Goal: Information Seeking & Learning: Learn about a topic

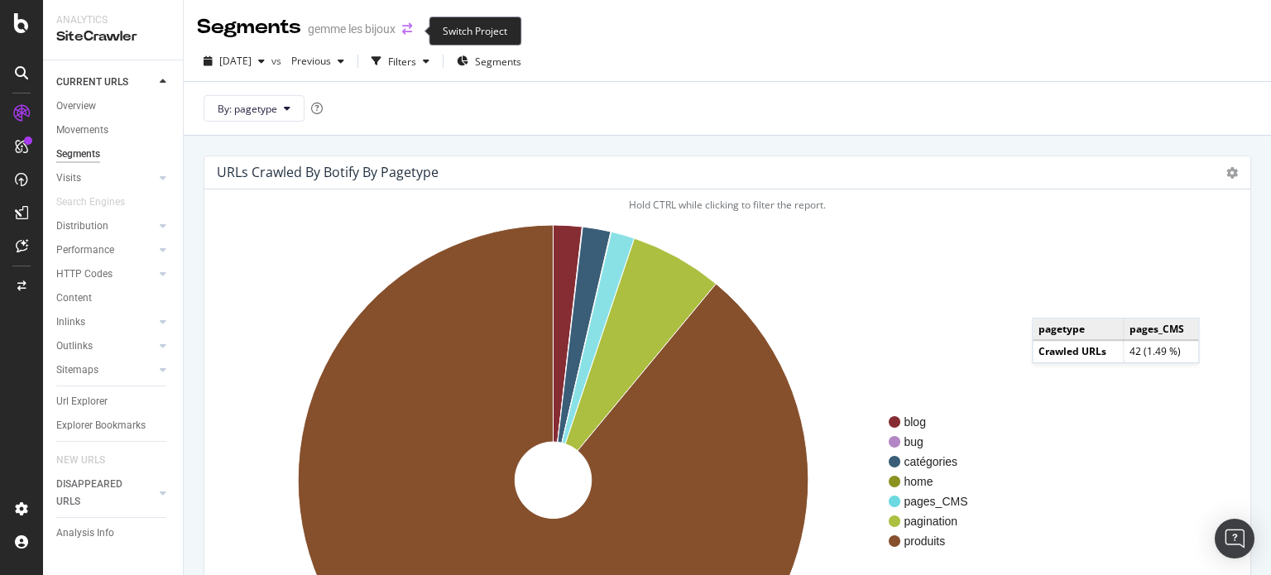
click at [412, 35] on icon "arrow-right-arrow-left" at bounding box center [407, 29] width 10 height 12
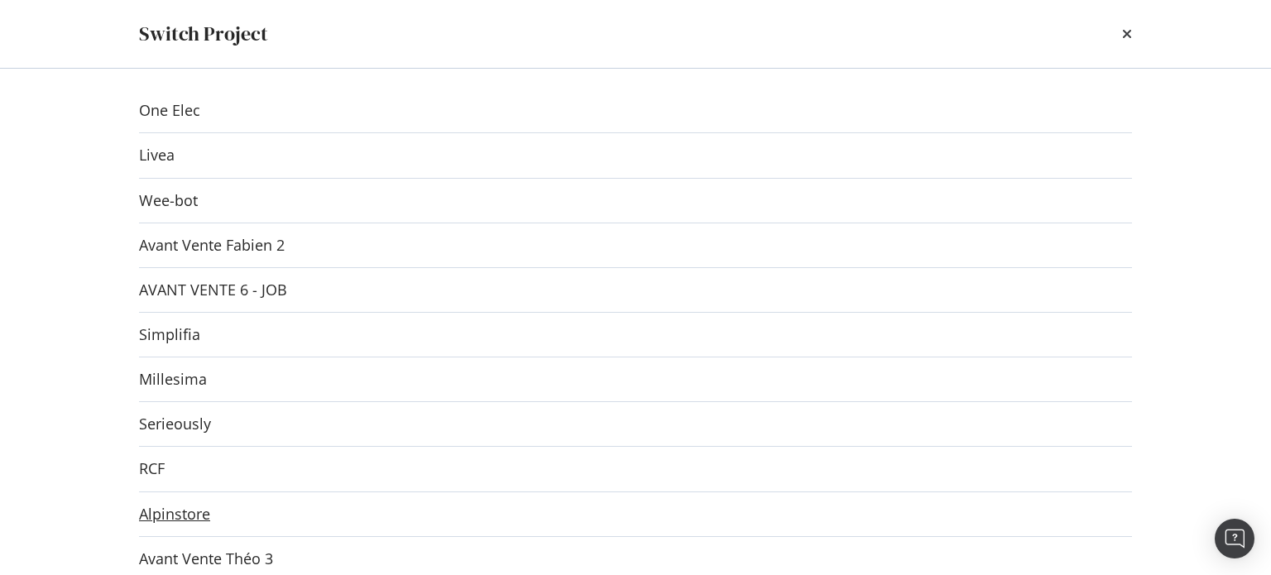
click at [191, 510] on link "Alpinstore" at bounding box center [174, 513] width 71 height 17
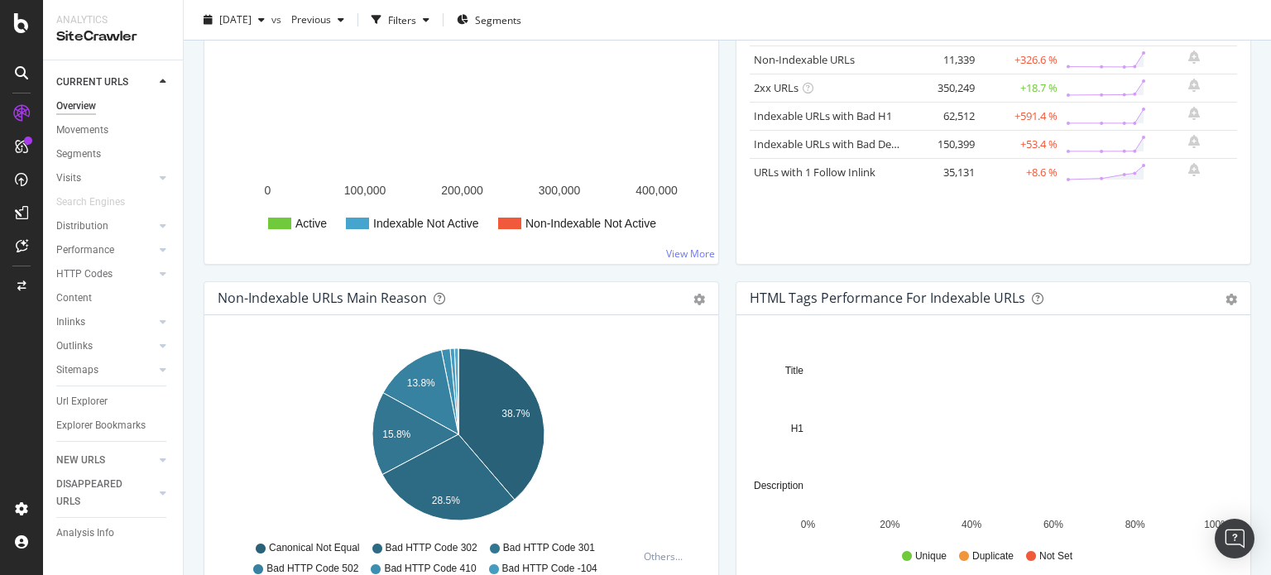
scroll to position [414, 0]
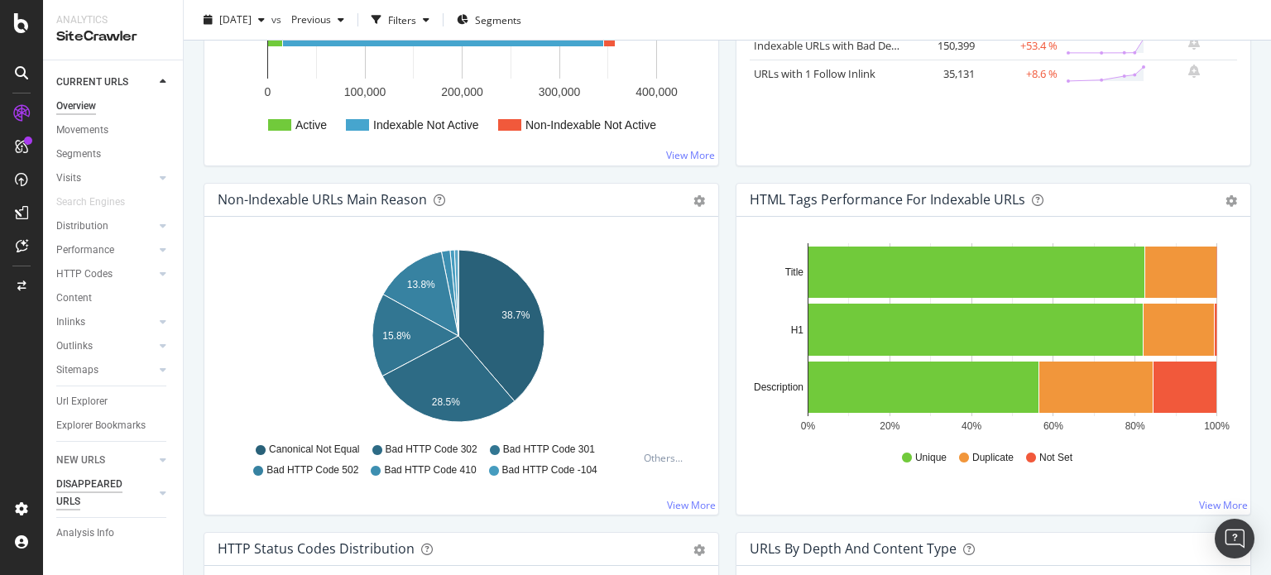
click at [136, 456] on link "NEW URLS" at bounding box center [105, 460] width 98 height 17
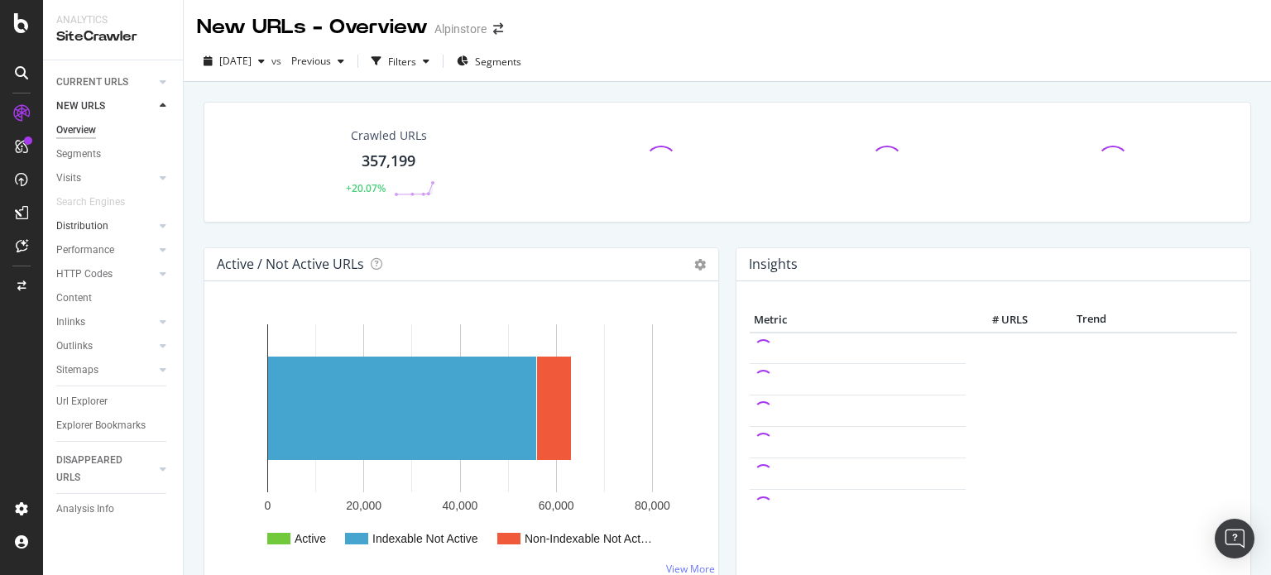
click at [108, 221] on link "Distribution" at bounding box center [105, 226] width 98 height 17
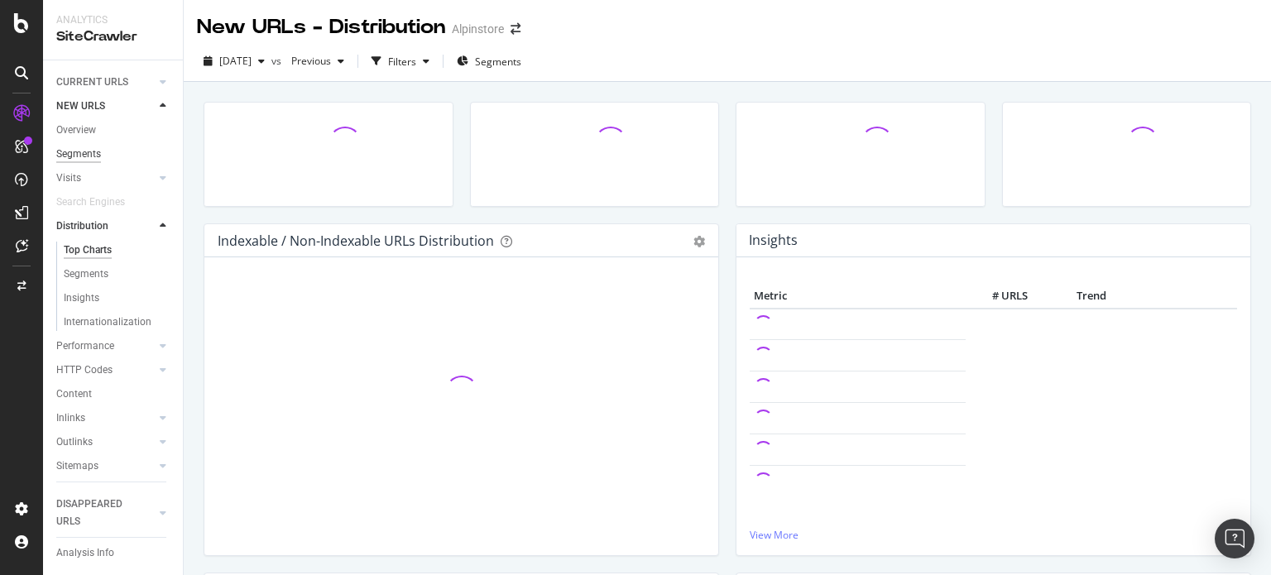
click at [92, 161] on div "Segments" at bounding box center [78, 154] width 45 height 17
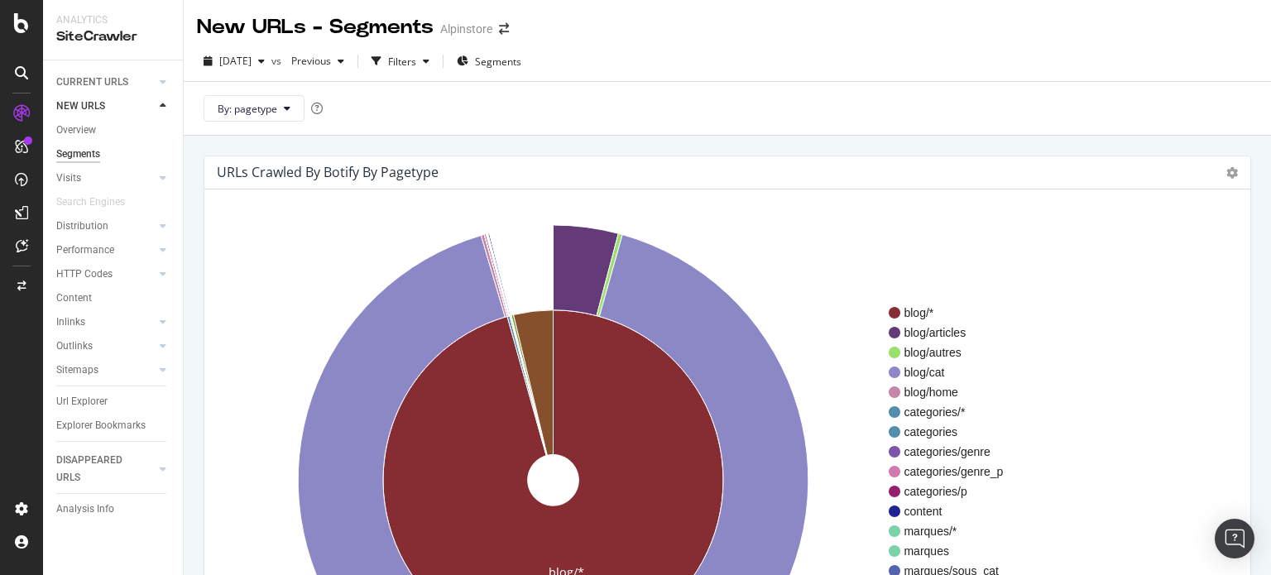
scroll to position [83, 0]
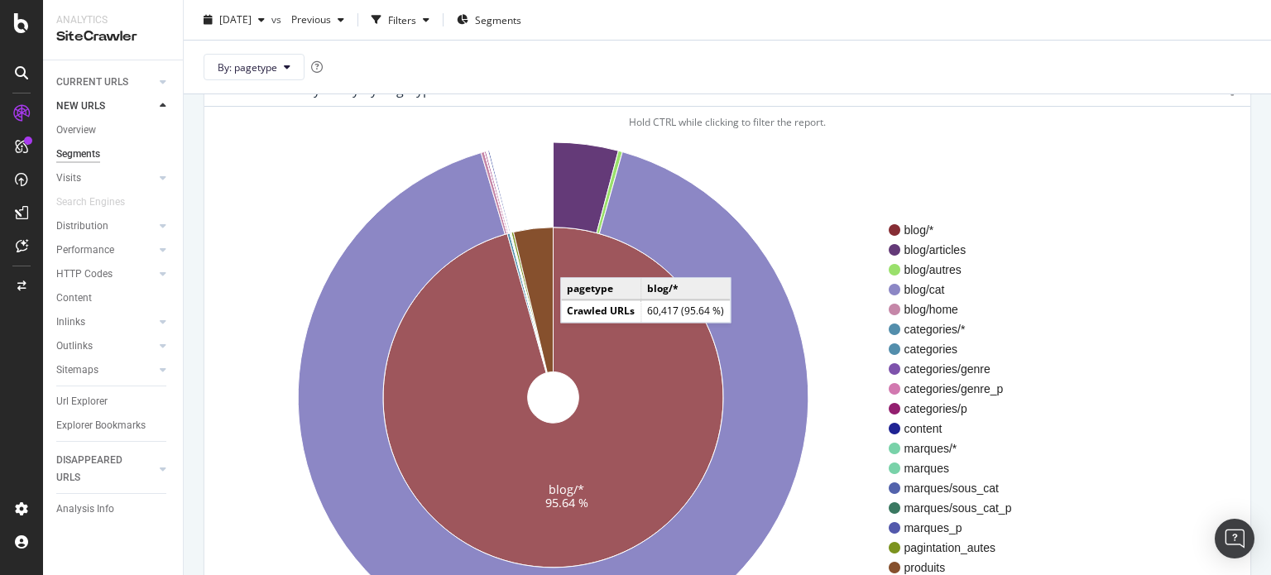
click at [577, 261] on icon at bounding box center [553, 398] width 340 height 340
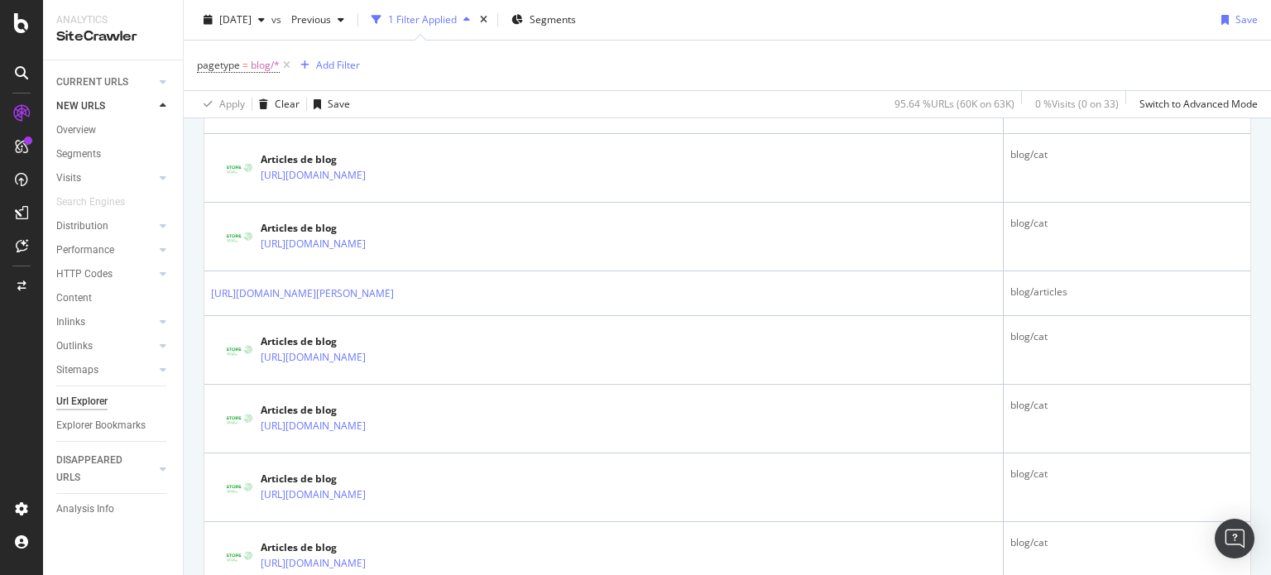
scroll to position [2708, 0]
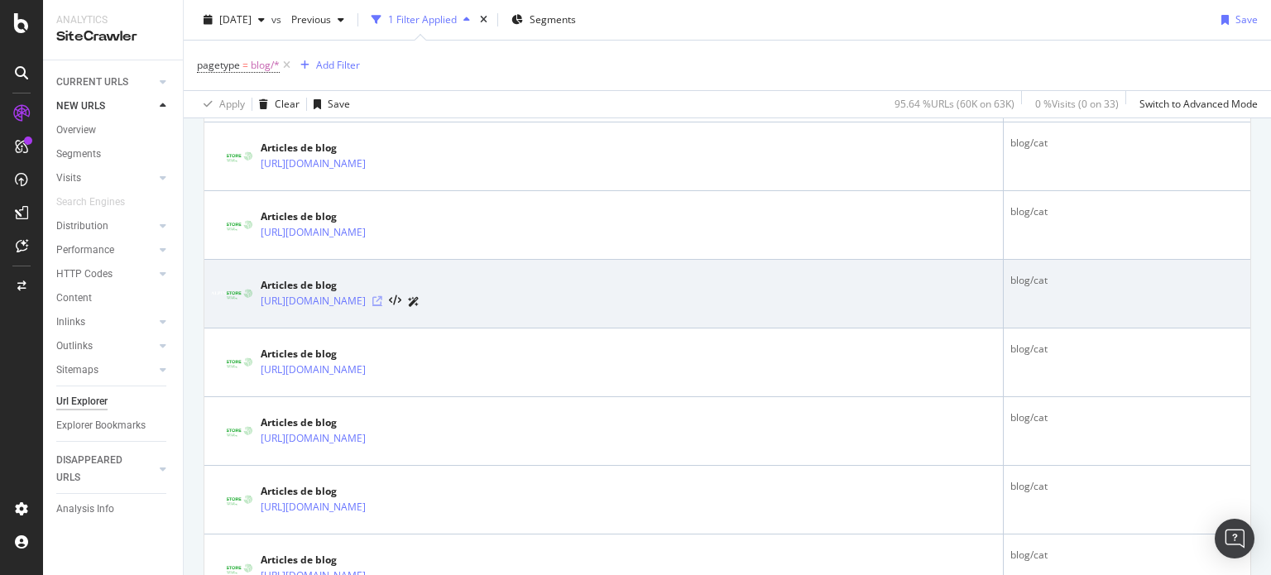
click at [382, 296] on icon at bounding box center [377, 301] width 10 height 10
